Goal: Transaction & Acquisition: Purchase product/service

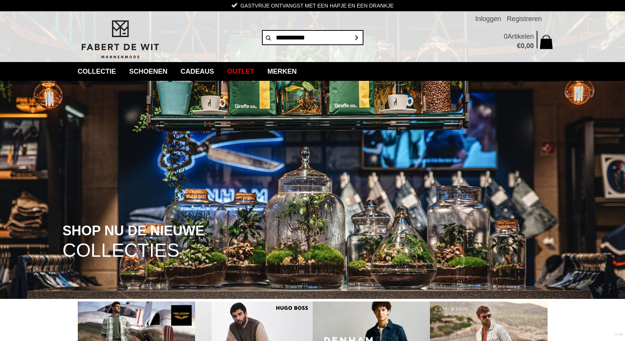
type input "**********"
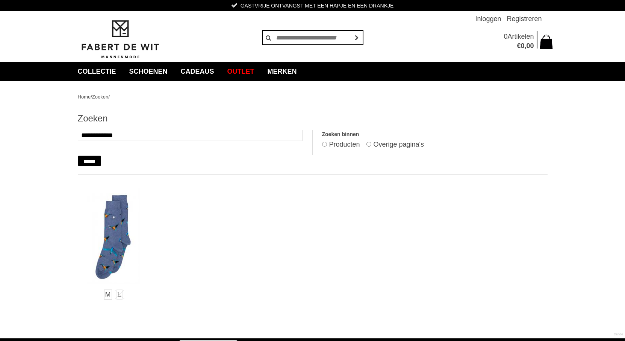
click at [111, 236] on img at bounding box center [113, 236] width 53 height 96
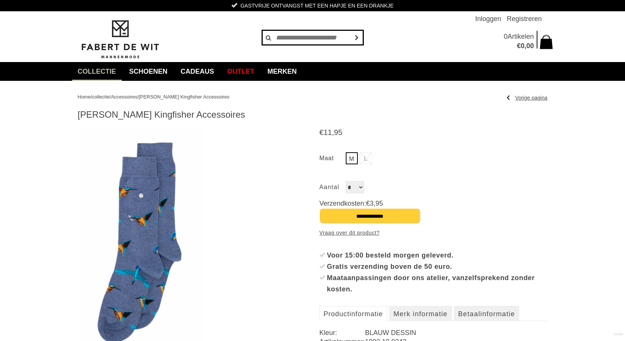
click at [307, 38] on input "text" at bounding box center [313, 37] width 102 height 15
type input "**********"
